Goal: Transaction & Acquisition: Purchase product/service

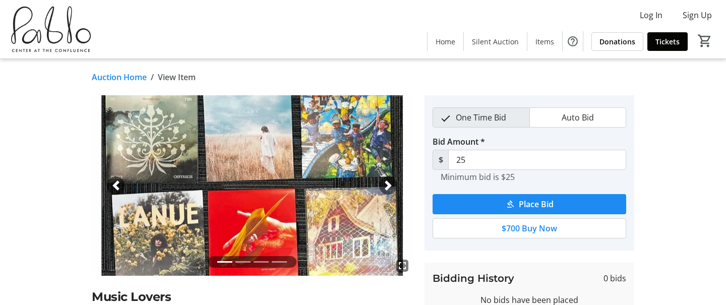
click at [384, 182] on span "button" at bounding box center [388, 185] width 10 height 10
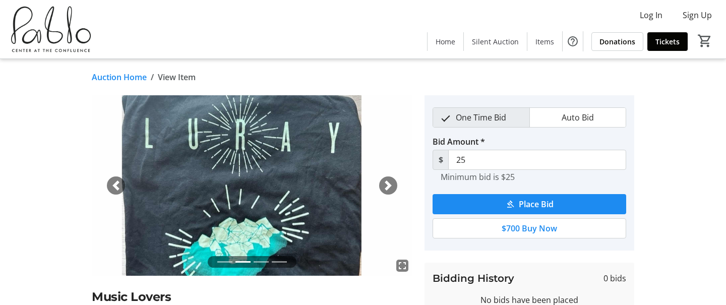
click at [384, 182] on span "button" at bounding box center [388, 185] width 10 height 10
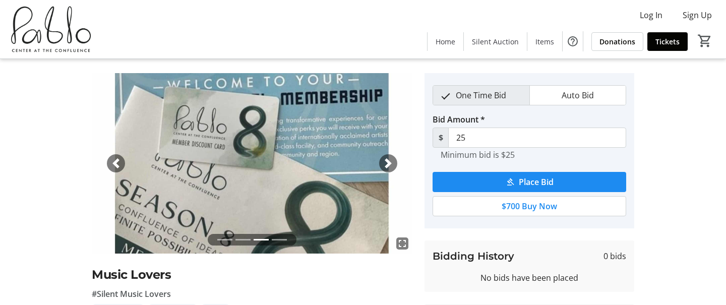
scroll to position [25, 0]
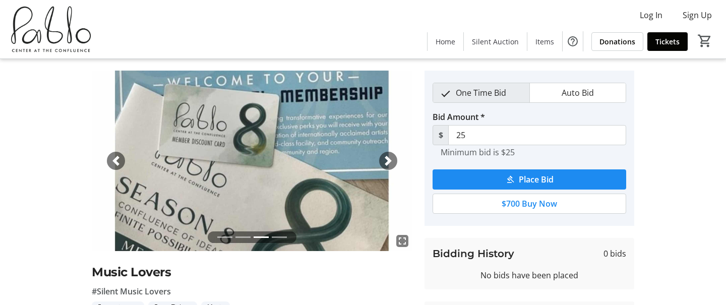
click at [389, 161] on span "button" at bounding box center [388, 161] width 10 height 10
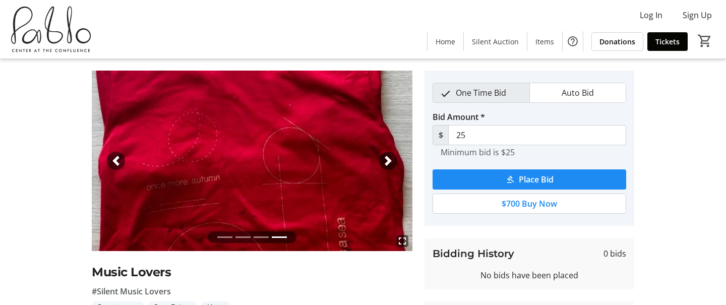
click at [389, 161] on span "button" at bounding box center [388, 161] width 10 height 10
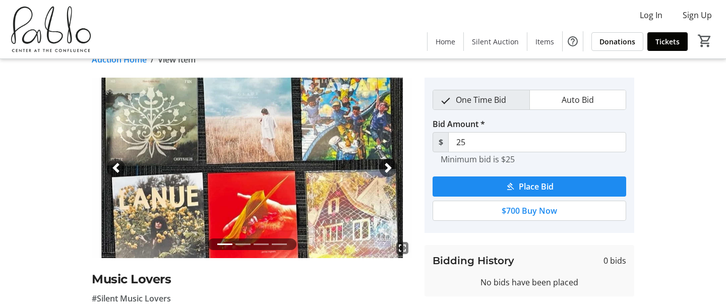
scroll to position [0, 0]
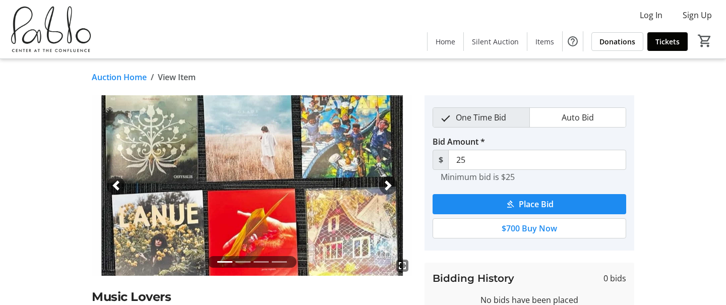
click at [290, 152] on img at bounding box center [252, 185] width 321 height 180
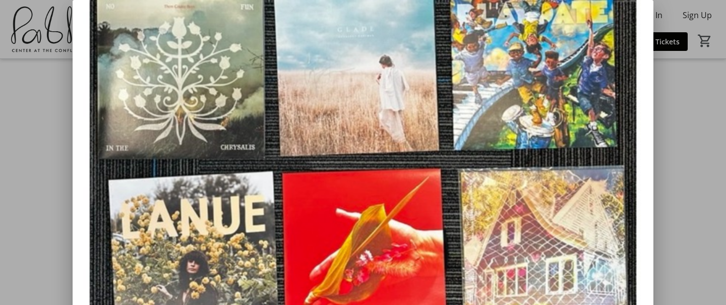
click at [722, 199] on div at bounding box center [363, 152] width 726 height 305
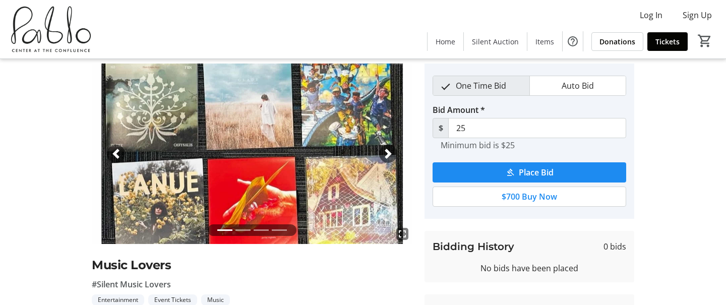
scroll to position [36, 0]
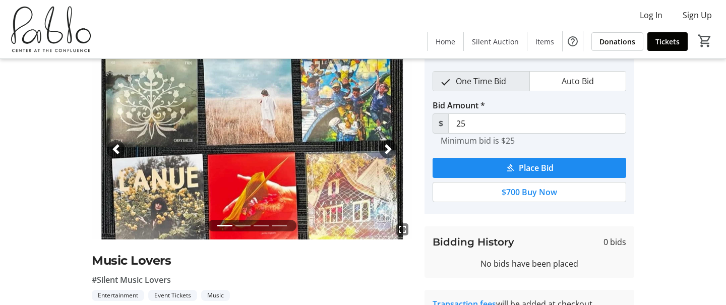
click at [385, 147] on span "button" at bounding box center [388, 149] width 10 height 10
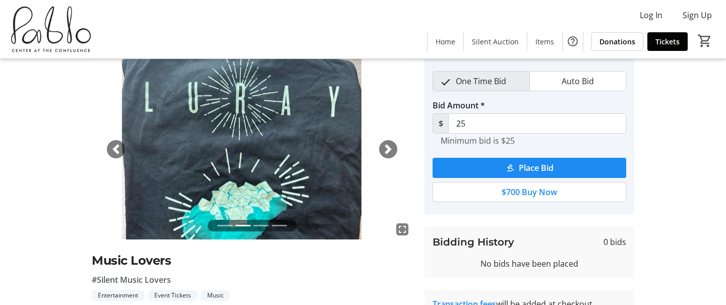
click at [385, 147] on span "button" at bounding box center [388, 149] width 10 height 10
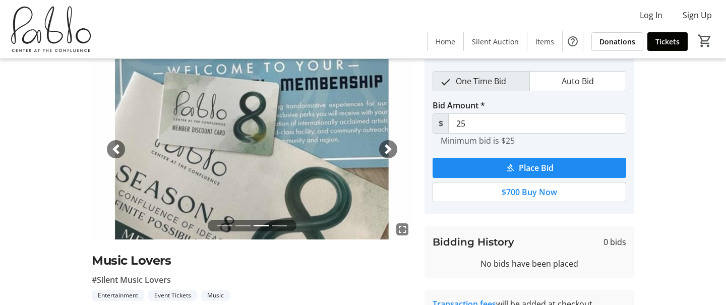
click at [385, 147] on span "button" at bounding box center [388, 149] width 10 height 10
